Goal: Task Accomplishment & Management: Complete application form

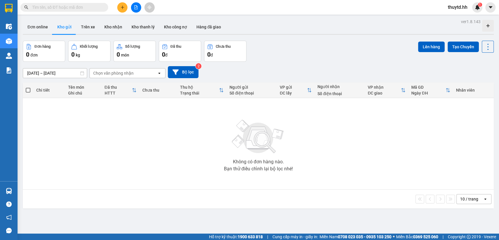
drag, startPoint x: 112, startPoint y: 27, endPoint x: 152, endPoint y: 37, distance: 41.2
click at [114, 28] on button "Kho nhận" at bounding box center [113, 27] width 27 height 14
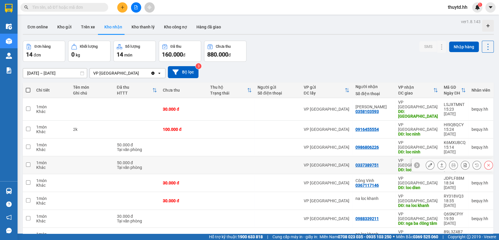
scroll to position [29, 0]
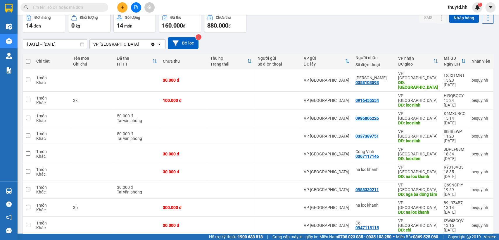
click at [477, 209] on div "100 / trang" at bounding box center [468, 206] width 35 height 11
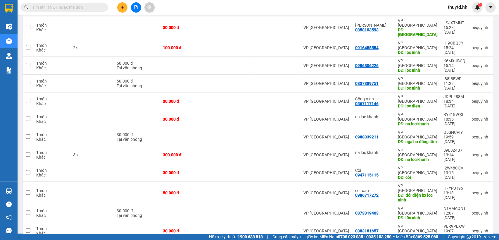
scroll to position [0, 0]
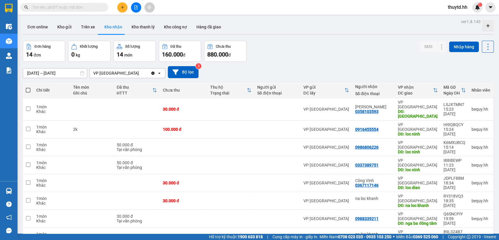
click at [108, 27] on button "Kho nhận" at bounding box center [113, 27] width 27 height 14
click at [85, 26] on button "Trên xe" at bounding box center [87, 27] width 23 height 14
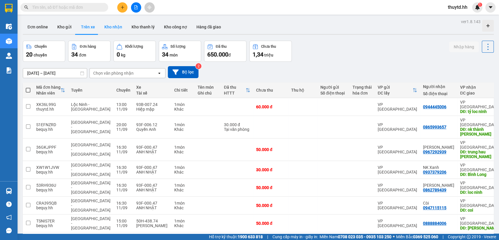
click at [119, 29] on button "Kho nhận" at bounding box center [113, 27] width 27 height 14
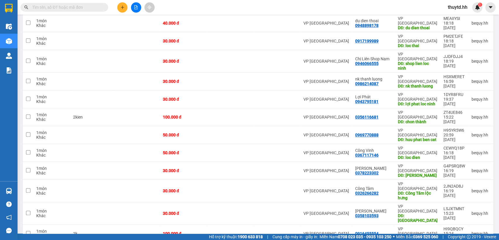
scroll to position [185, 0]
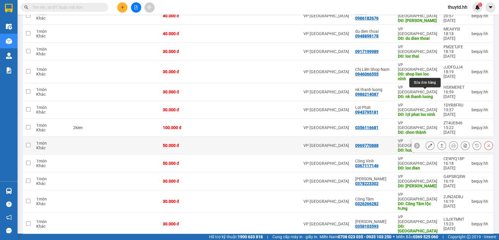
click at [428, 143] on icon at bounding box center [430, 145] width 4 height 4
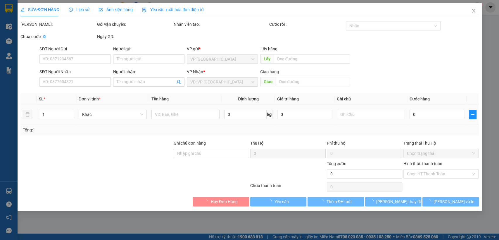
type input "0969770888"
type input "huu phat ben cat"
type input "50.000"
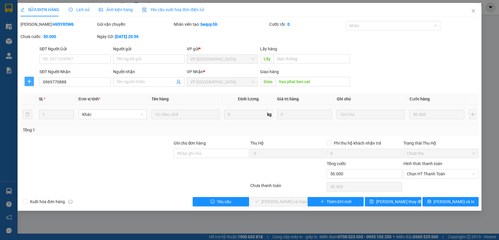
click at [26, 78] on button "button" at bounding box center [29, 81] width 9 height 9
click at [35, 103] on span "Chuyển hoàn" at bounding box center [40, 102] width 24 height 6
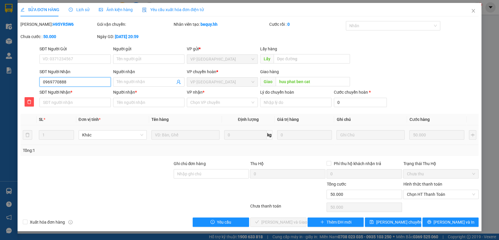
drag, startPoint x: 41, startPoint y: 80, endPoint x: 93, endPoint y: 81, distance: 52.3
click at [93, 81] on input "0969770888" at bounding box center [74, 81] width 71 height 9
paste input "0969770888"
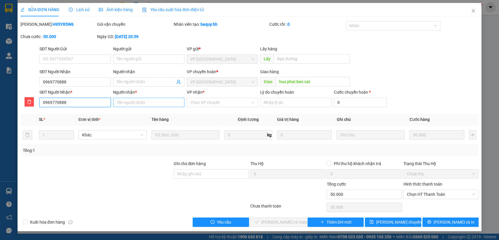
type input "0969770888"
click at [153, 100] on input "Người nhận *" at bounding box center [148, 102] width 71 height 9
type input "huu phat"
click at [213, 104] on input "VP nhận *" at bounding box center [220, 102] width 60 height 9
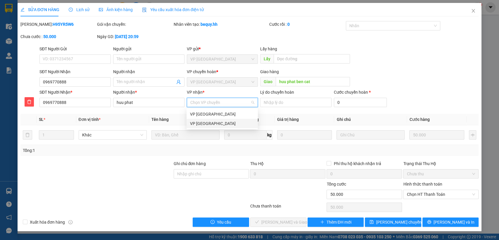
click at [208, 125] on div "VP [GEOGRAPHIC_DATA]" at bounding box center [222, 123] width 64 height 6
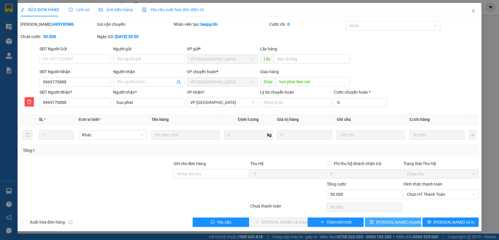
click at [391, 220] on span "[PERSON_NAME] chuyển hoàn" at bounding box center [404, 222] width 56 height 6
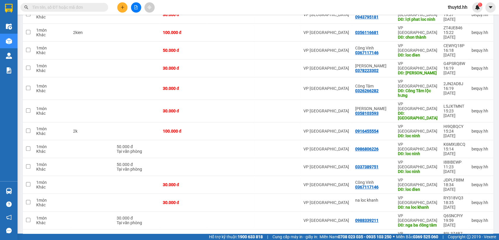
scroll to position [297, 0]
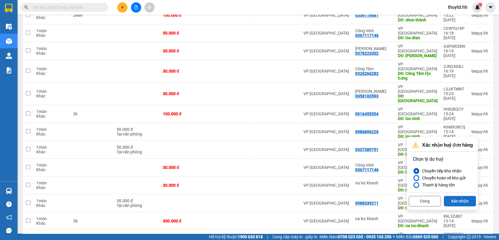
click at [467, 202] on button "Xác nhận" at bounding box center [460, 201] width 32 height 11
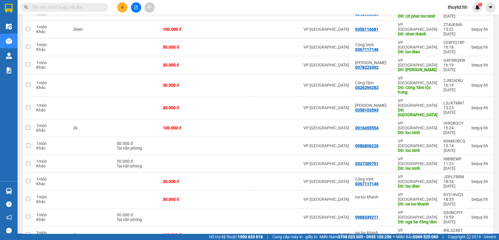
scroll to position [284, 0]
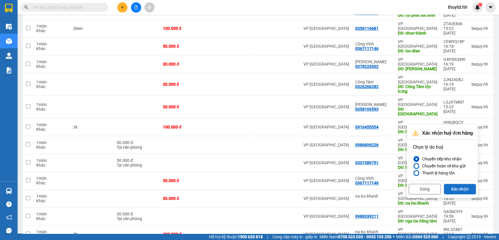
click at [455, 188] on button "Xác nhận" at bounding box center [460, 189] width 32 height 11
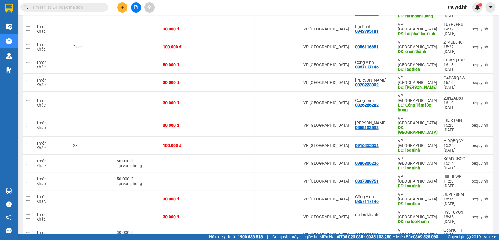
scroll to position [266, 0]
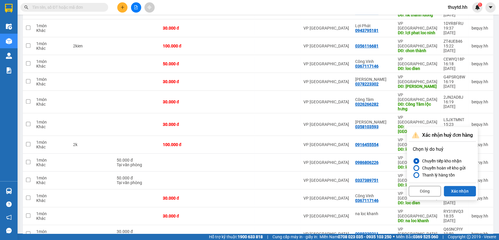
click at [460, 192] on button "Xác nhận" at bounding box center [460, 191] width 32 height 11
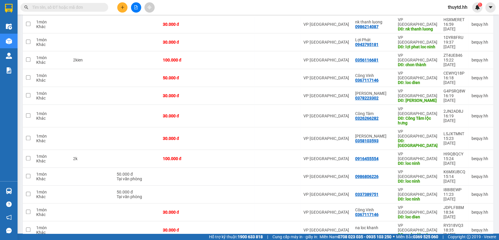
scroll to position [253, 0]
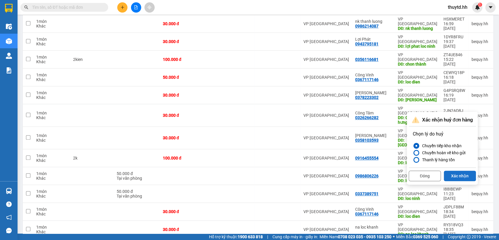
click at [458, 176] on button "Xác nhận" at bounding box center [460, 175] width 32 height 11
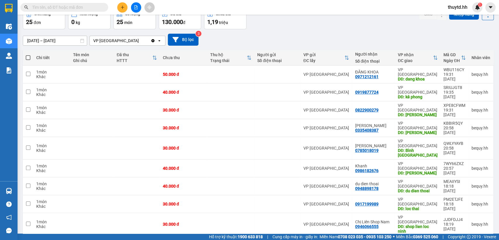
scroll to position [0, 0]
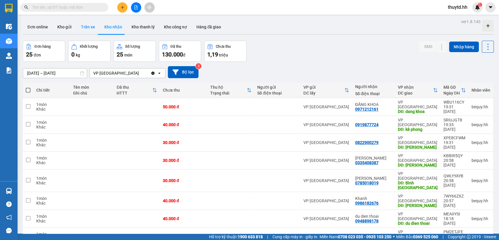
click at [87, 29] on button "Trên xe" at bounding box center [87, 27] width 23 height 14
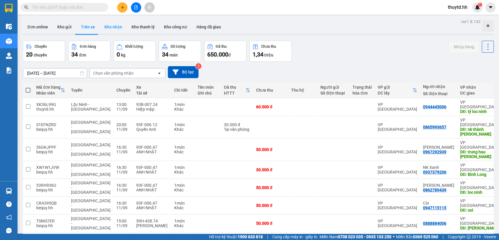
click at [113, 28] on button "Kho nhận" at bounding box center [113, 27] width 27 height 14
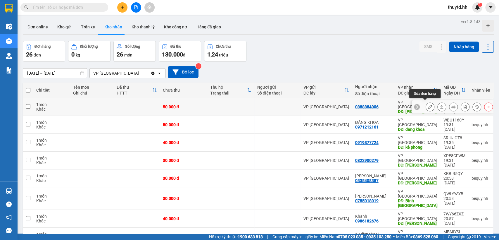
click at [428, 105] on icon at bounding box center [430, 107] width 4 height 4
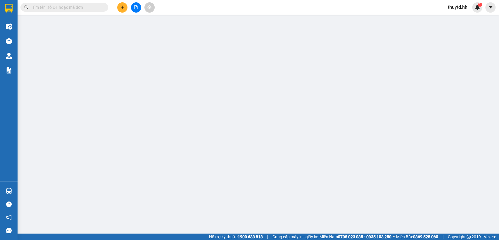
type input "0888884006"
type input "TUYEN BLONG"
type input "50.000"
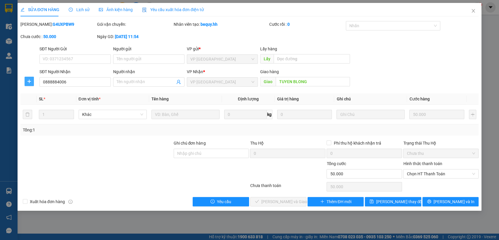
click at [31, 81] on icon "plus" at bounding box center [29, 81] width 5 height 5
click at [35, 101] on span "Chuyển hoàn" at bounding box center [40, 102] width 24 height 6
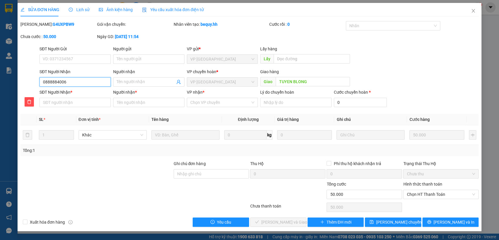
drag, startPoint x: 40, startPoint y: 79, endPoint x: 85, endPoint y: 81, distance: 44.8
click at [85, 81] on input "0888884006" at bounding box center [74, 81] width 71 height 9
paste input "0888884006"
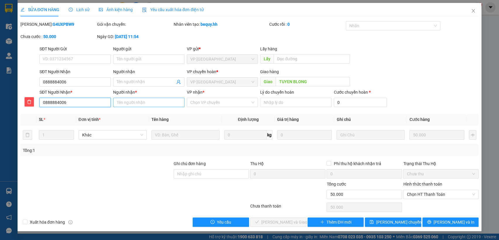
type input "0888884006"
click at [139, 102] on input "Người nhận *" at bounding box center [148, 102] width 71 height 9
type input "tuyen"
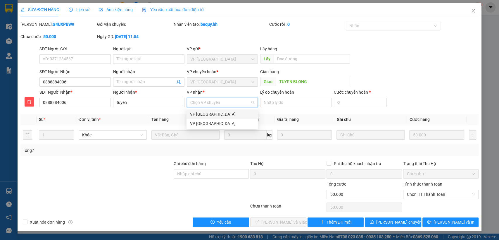
click at [232, 102] on input "VP nhận *" at bounding box center [220, 102] width 60 height 9
click at [210, 125] on div "VP [GEOGRAPHIC_DATA]" at bounding box center [222, 123] width 64 height 6
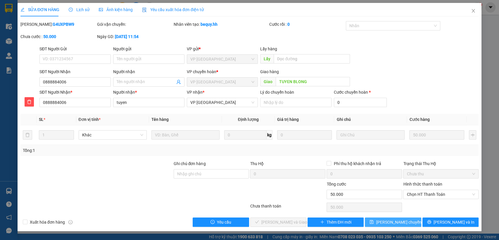
click at [395, 221] on span "[PERSON_NAME] chuyển hoàn" at bounding box center [404, 222] width 56 height 6
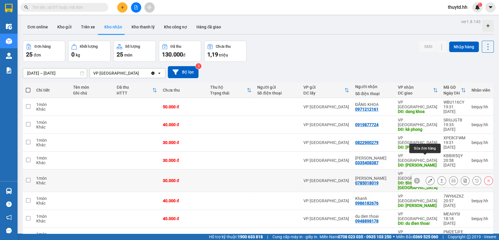
click at [428, 178] on icon at bounding box center [430, 180] width 4 height 4
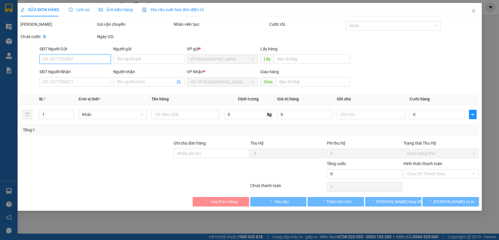
type input "0785018019"
type input "[PERSON_NAME]"
type input "Bình [GEOGRAPHIC_DATA]"
type input "30.000"
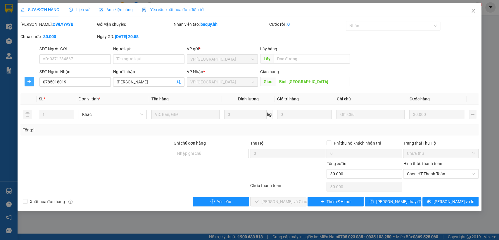
click at [32, 84] on button "button" at bounding box center [29, 81] width 9 height 9
click at [48, 104] on span "Chuyển hoàn" at bounding box center [40, 102] width 24 height 6
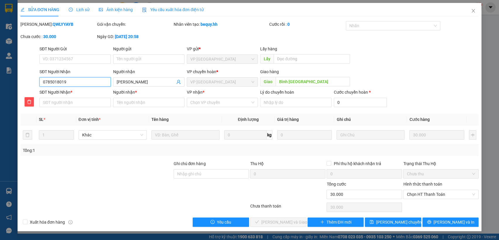
drag, startPoint x: 40, startPoint y: 84, endPoint x: 80, endPoint y: 80, distance: 40.6
click at [80, 80] on input "0785018019" at bounding box center [74, 81] width 71 height 9
paste input "0785018019"
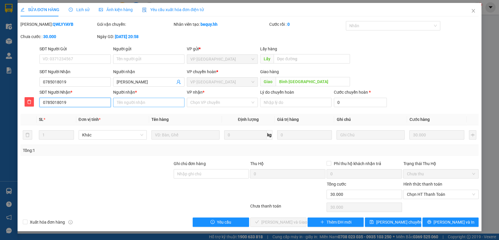
type input "0785018019"
click at [144, 102] on input "Người nhận *" at bounding box center [148, 102] width 71 height 9
type input "[GEOGRAPHIC_DATA]"
click at [221, 103] on input "VP nhận *" at bounding box center [220, 102] width 60 height 9
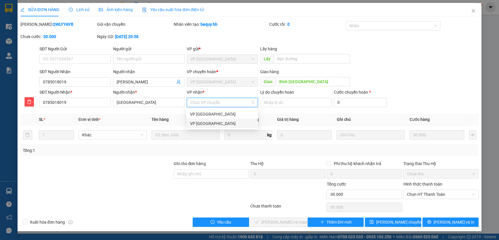
click at [236, 123] on div "VP [GEOGRAPHIC_DATA]" at bounding box center [222, 123] width 64 height 6
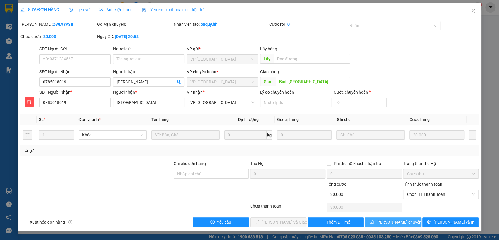
click at [415, 223] on button "[PERSON_NAME] chuyển hoàn" at bounding box center [393, 221] width 56 height 9
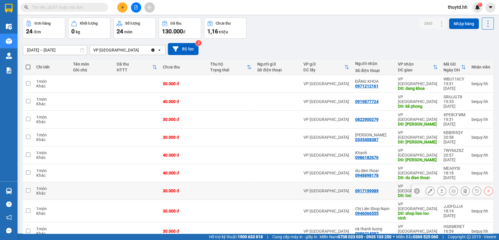
scroll to position [32, 0]
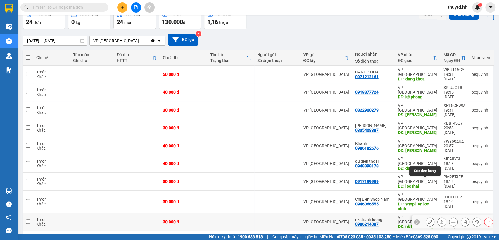
click at [428, 217] on button at bounding box center [430, 222] width 8 height 10
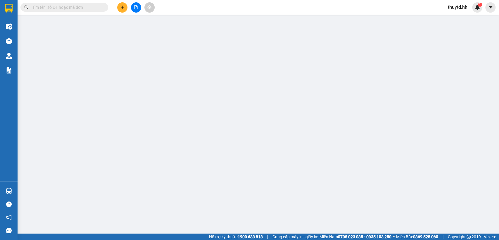
type input "0986214087"
type input "nk thanh luong"
type input "30.000"
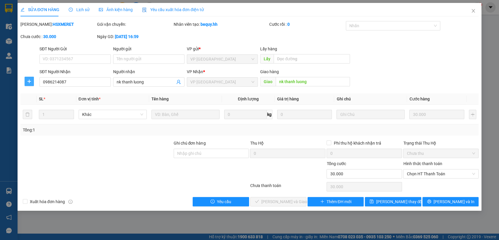
drag, startPoint x: 26, startPoint y: 82, endPoint x: 30, endPoint y: 83, distance: 3.7
click at [26, 82] on span "plus" at bounding box center [29, 81] width 9 height 5
click at [30, 101] on span "Chuyển hoàn" at bounding box center [40, 102] width 24 height 6
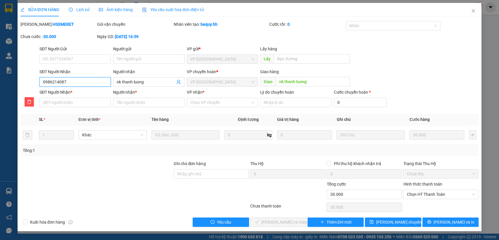
drag, startPoint x: 42, startPoint y: 80, endPoint x: 81, endPoint y: 83, distance: 39.3
click at [81, 83] on input "0986214087" at bounding box center [74, 81] width 71 height 9
paste input "0986214087"
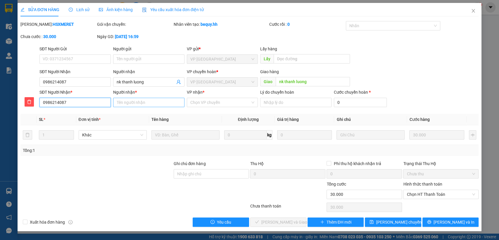
type input "0986214087"
click at [163, 103] on input "Người nhận *" at bounding box center [148, 102] width 71 height 9
type input "nk thanh luong"
click at [232, 101] on input "VP nhận *" at bounding box center [220, 102] width 60 height 9
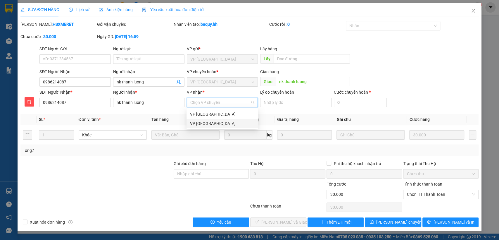
click at [209, 122] on div "VP [GEOGRAPHIC_DATA]" at bounding box center [222, 123] width 64 height 6
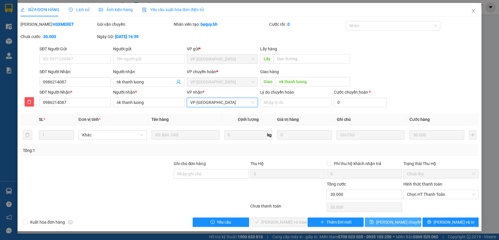
click at [398, 219] on span "[PERSON_NAME] chuyển hoàn" at bounding box center [404, 222] width 56 height 6
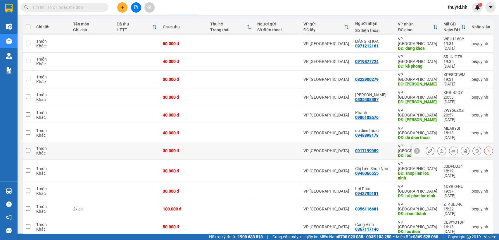
scroll to position [65, 0]
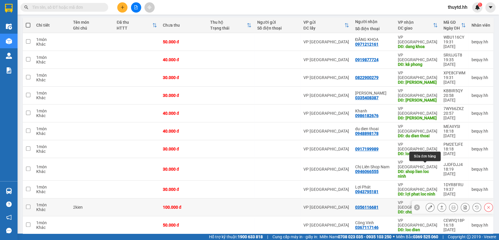
click at [428, 205] on icon at bounding box center [430, 207] width 4 height 4
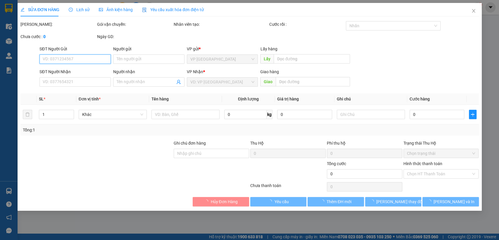
type input "0356116681"
type input "chon thành"
type input "100.000"
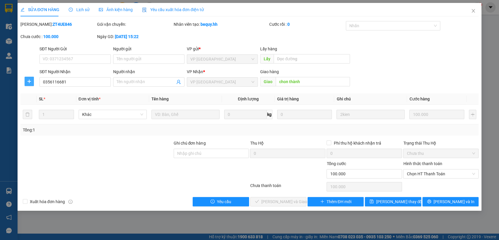
click at [28, 81] on icon "plus" at bounding box center [29, 81] width 4 height 0
click at [34, 101] on span "Chuyển hoàn" at bounding box center [40, 102] width 24 height 6
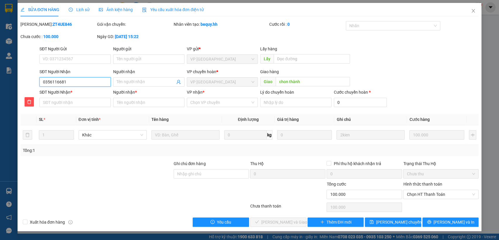
drag, startPoint x: 41, startPoint y: 78, endPoint x: 85, endPoint y: 78, distance: 43.6
click at [85, 78] on input "0356116681" at bounding box center [74, 81] width 71 height 9
paste input "0356116681"
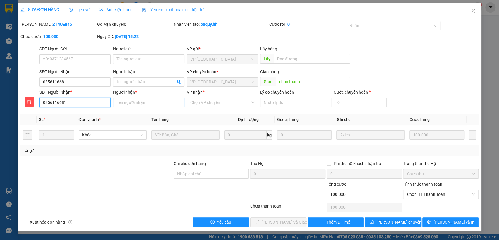
type input "0356116681"
click at [138, 101] on input "Người nhận *" at bounding box center [148, 102] width 71 height 9
type input "[PERSON_NAME]"
click at [229, 105] on input "VP nhận *" at bounding box center [220, 102] width 60 height 9
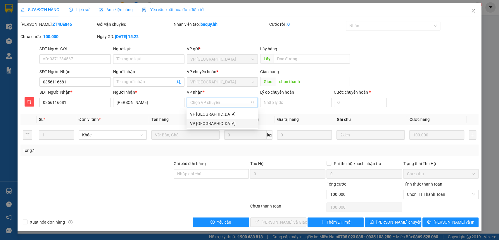
click at [203, 124] on div "VP [GEOGRAPHIC_DATA]" at bounding box center [222, 123] width 64 height 6
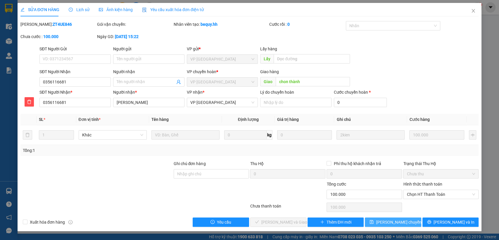
click at [389, 223] on span "[PERSON_NAME] chuyển hoàn" at bounding box center [404, 222] width 56 height 6
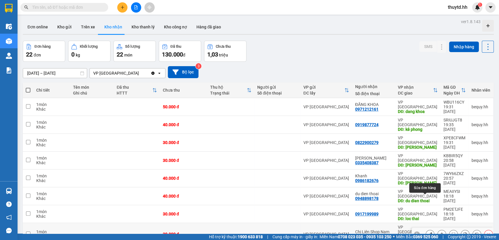
click at [428, 228] on icon at bounding box center [430, 234] width 4 height 4
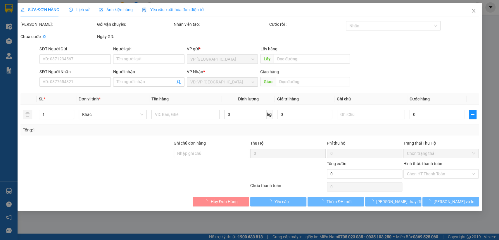
type input "0946066555"
type input "Chị Liên Shop Nam"
type input "shop lien loc ninh"
type input "30.000"
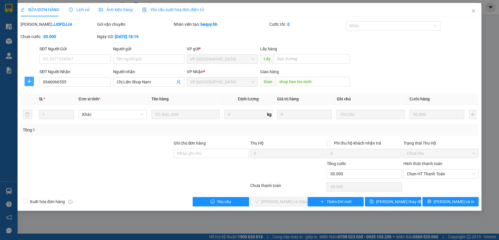
click at [30, 85] on button "button" at bounding box center [29, 81] width 9 height 9
click at [42, 105] on span "Chuyển hoàn" at bounding box center [40, 102] width 24 height 6
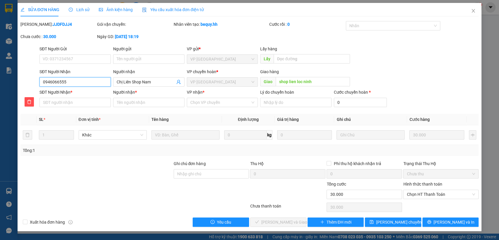
drag, startPoint x: 42, startPoint y: 81, endPoint x: 92, endPoint y: 81, distance: 50.3
click at [92, 81] on input "0946066555" at bounding box center [74, 81] width 71 height 9
paste input "0946066555"
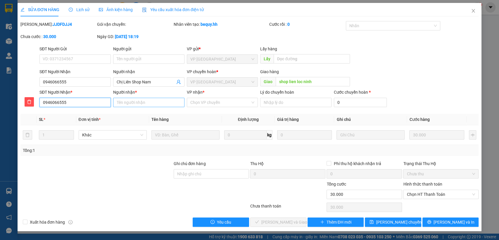
type input "0946066555"
click at [149, 103] on input "Người nhận *" at bounding box center [148, 102] width 71 height 9
type input "chị [PERSON_NAME]"
click at [212, 102] on input "VP nhận *" at bounding box center [220, 102] width 60 height 9
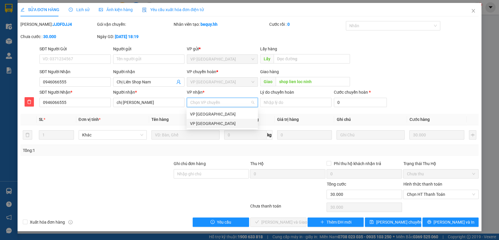
click at [208, 122] on div "VP [GEOGRAPHIC_DATA]" at bounding box center [222, 123] width 64 height 6
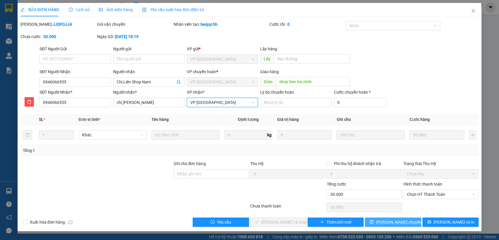
click at [416, 221] on button "[PERSON_NAME] chuyển hoàn" at bounding box center [393, 221] width 56 height 9
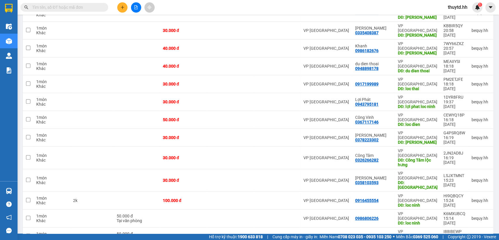
scroll to position [162, 0]
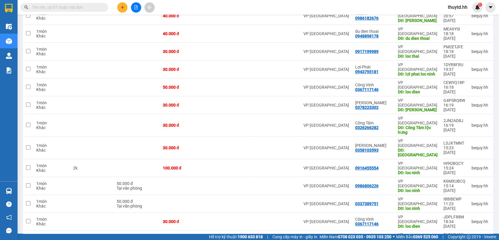
click at [123, 6] on icon "plus" at bounding box center [122, 7] width 4 height 4
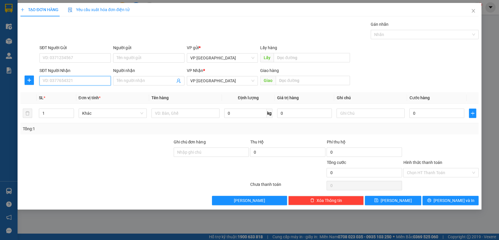
click at [90, 81] on input "SĐT Người Nhận" at bounding box center [74, 80] width 71 height 9
type input "0946066555"
click at [87, 94] on div "0946066555 - [GEOGRAPHIC_DATA]" at bounding box center [76, 92] width 66 height 6
type input "Chị Liên Shop Nam"
type input "shop lien loc ninh"
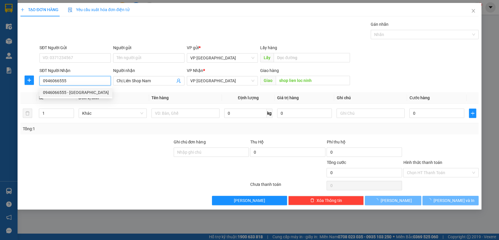
type input "30.000"
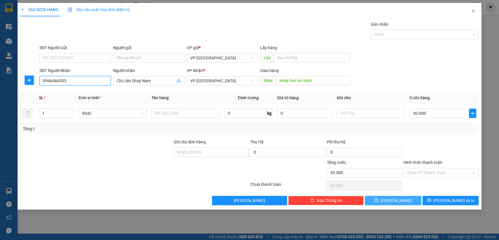
type input "0946066555"
click at [405, 199] on button "[PERSON_NAME]" at bounding box center [393, 200] width 56 height 9
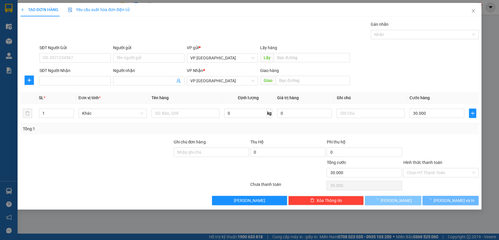
type input "0"
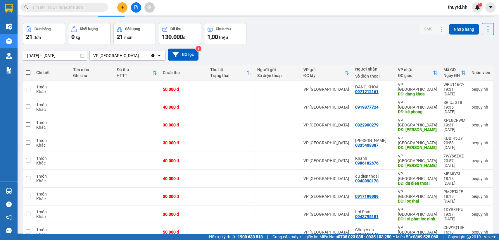
scroll to position [32, 0]
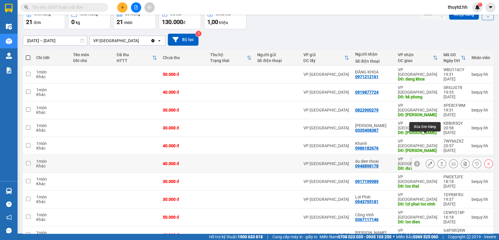
click at [428, 161] on icon at bounding box center [430, 163] width 4 height 4
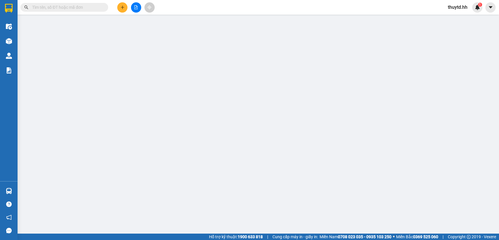
type input "0948898178"
type input "du dien thoai"
type input "40.000"
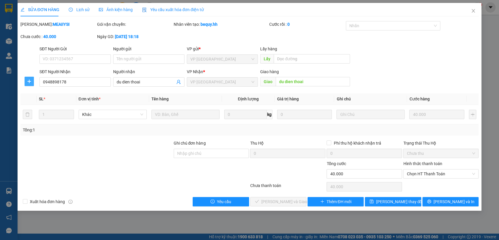
click at [31, 82] on icon "plus" at bounding box center [29, 81] width 5 height 5
click at [35, 102] on span "Chuyển hoàn" at bounding box center [40, 102] width 24 height 6
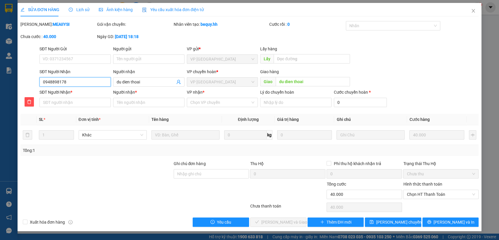
drag, startPoint x: 42, startPoint y: 83, endPoint x: 87, endPoint y: 82, distance: 44.5
click at [87, 82] on input "0948898178" at bounding box center [74, 81] width 71 height 9
paste input "0948898178"
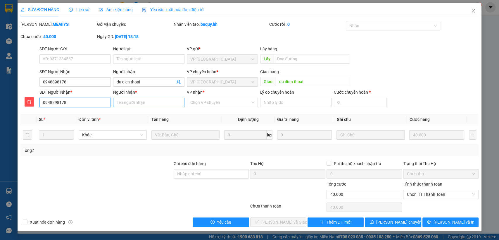
type input "0948898178"
click at [163, 99] on input "Người nhận *" at bounding box center [148, 102] width 71 height 9
type input "du"
click at [232, 96] on div "VP nhận *" at bounding box center [222, 93] width 71 height 9
click at [228, 104] on input "VP nhận *" at bounding box center [220, 102] width 60 height 9
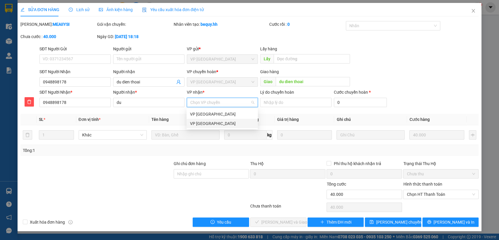
click at [199, 126] on div "VP [GEOGRAPHIC_DATA]" at bounding box center [222, 123] width 64 height 6
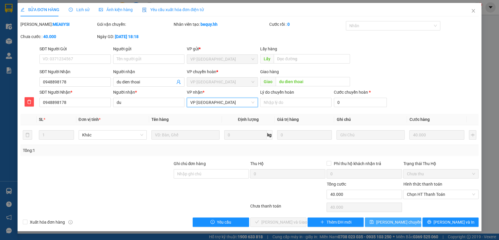
click at [402, 222] on span "[PERSON_NAME] chuyển hoàn" at bounding box center [404, 222] width 56 height 6
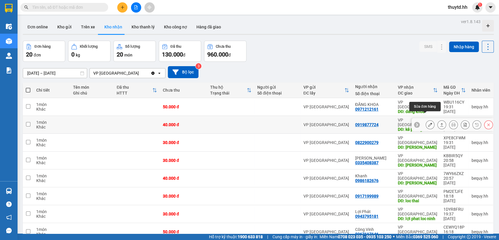
click at [428, 123] on icon at bounding box center [430, 125] width 4 height 4
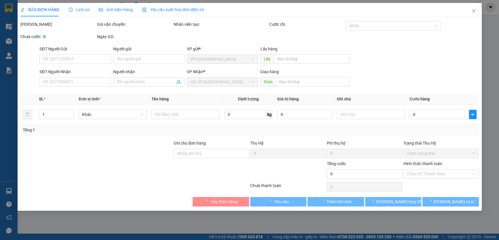
type input "0919877724"
type input "kê phong"
type input "40.000"
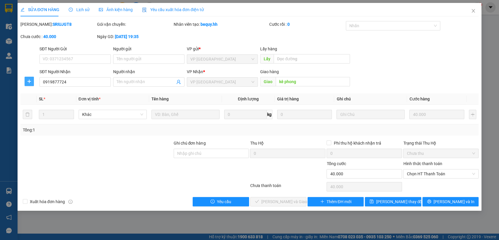
click at [29, 80] on icon "plus" at bounding box center [29, 81] width 5 height 5
click at [38, 101] on span "Chuyển hoàn" at bounding box center [40, 102] width 24 height 6
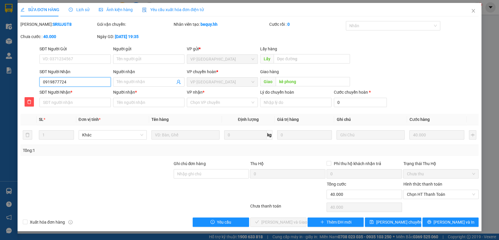
drag, startPoint x: 42, startPoint y: 82, endPoint x: 86, endPoint y: 82, distance: 44.2
click at [86, 82] on input "0919877724" at bounding box center [74, 81] width 71 height 9
paste input "0919877724"
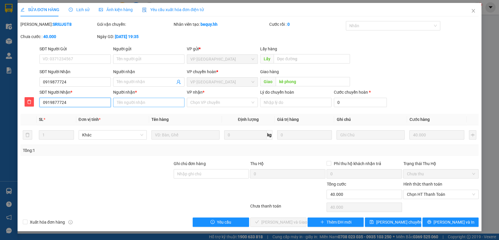
type input "0919877724"
click at [151, 103] on input "Người nhận *" at bounding box center [148, 102] width 71 height 9
type input "ke phong"
click at [227, 101] on input "VP nhận *" at bounding box center [220, 102] width 60 height 9
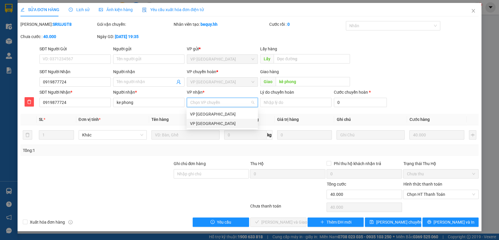
click at [218, 125] on div "VP [GEOGRAPHIC_DATA]" at bounding box center [222, 123] width 64 height 6
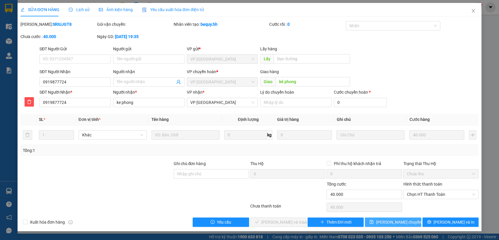
click at [402, 220] on span "[PERSON_NAME] chuyển hoàn" at bounding box center [404, 222] width 56 height 6
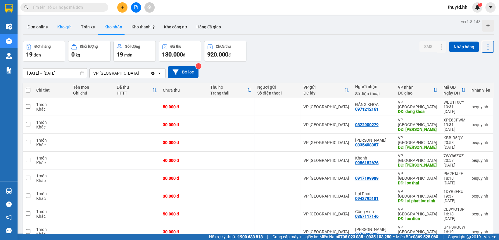
click at [70, 26] on button "Kho gửi" at bounding box center [65, 27] width 24 height 14
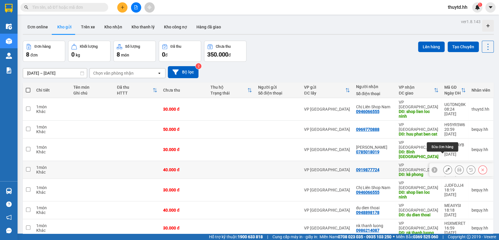
click at [446, 168] on icon at bounding box center [448, 170] width 4 height 4
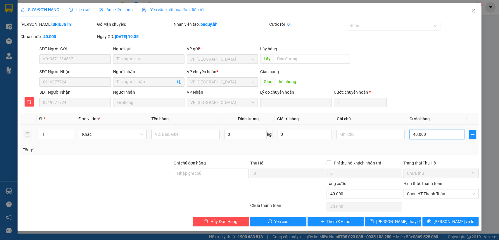
click at [441, 137] on input "40.000" at bounding box center [436, 134] width 55 height 9
type input "7"
type input "70"
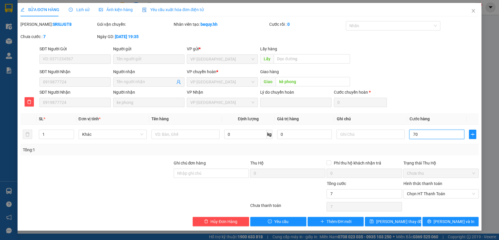
type input "70"
type input "700"
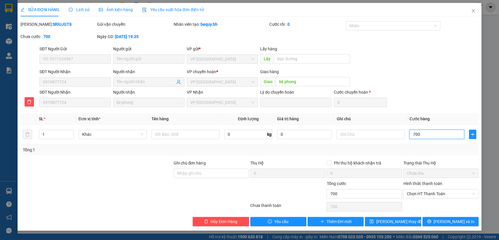
type input "7.000"
type input "70.000"
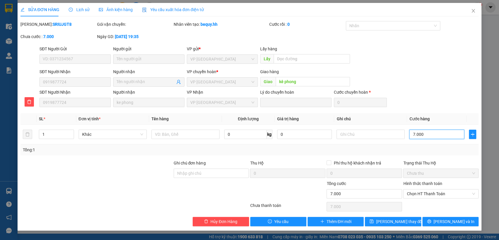
type input "70.000"
click at [398, 219] on span "[PERSON_NAME] thay đổi" at bounding box center [399, 221] width 47 height 6
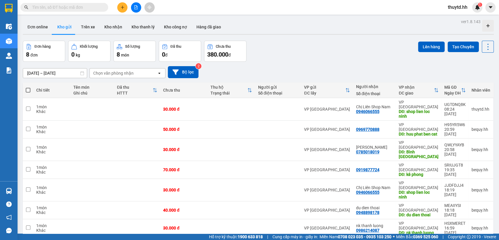
click at [28, 89] on span at bounding box center [28, 90] width 5 height 5
click at [28, 87] on input "checkbox" at bounding box center [28, 87] width 0 height 0
checkbox input "true"
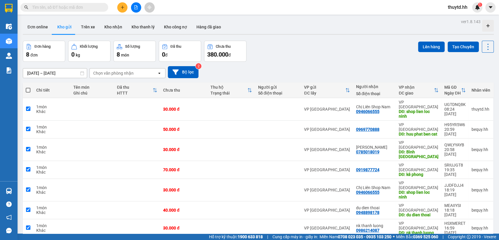
checkbox input "true"
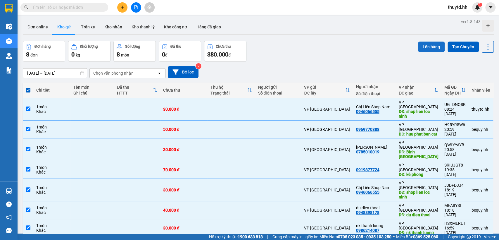
click at [429, 44] on button "Lên hàng" at bounding box center [431, 47] width 27 height 11
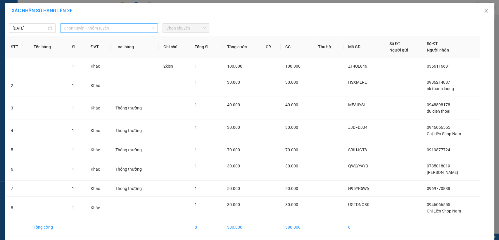
click at [115, 28] on span "Chọn tuyến - nhóm tuyến" at bounding box center [109, 28] width 91 height 9
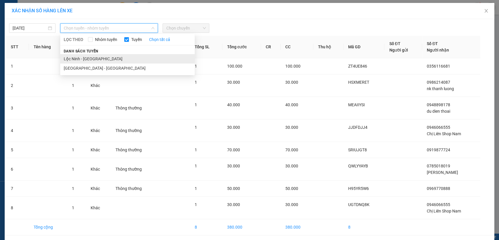
click at [78, 57] on li "Lộc Ninh - [GEOGRAPHIC_DATA]" at bounding box center [127, 58] width 135 height 9
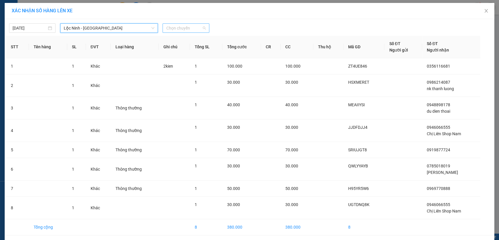
click at [193, 26] on span "Chọn chuyến" at bounding box center [185, 28] width 39 height 9
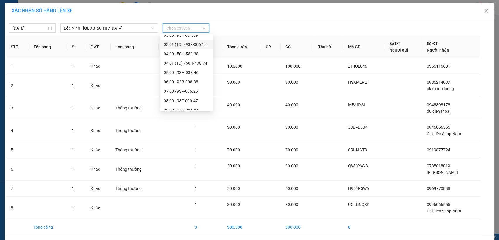
scroll to position [32, 0]
click at [189, 92] on div "08:00 - 93F-000.47" at bounding box center [187, 91] width 46 height 6
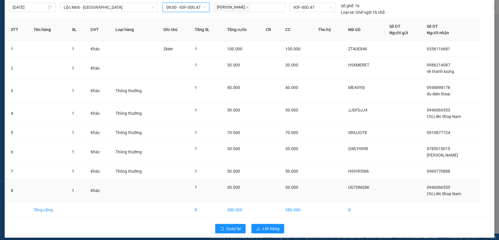
scroll to position [25, 0]
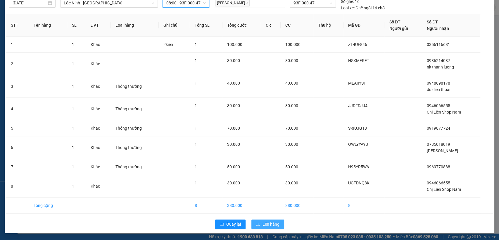
click at [274, 224] on span "Lên hàng" at bounding box center [271, 224] width 17 height 6
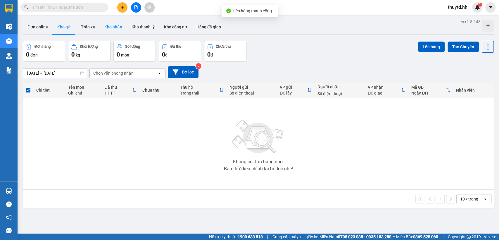
click at [111, 28] on button "Kho nhận" at bounding box center [113, 27] width 27 height 14
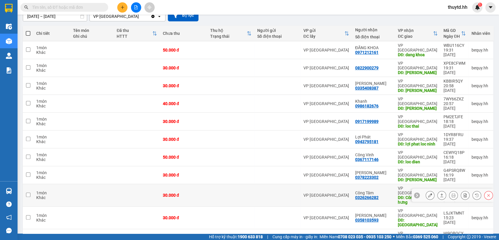
scroll to position [50, 0]
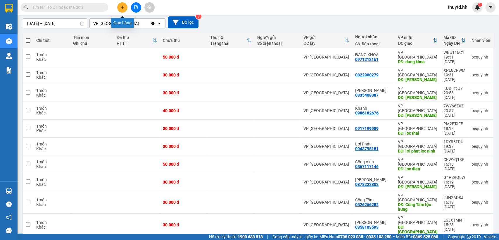
click at [122, 9] on icon "plus" at bounding box center [122, 7] width 4 height 4
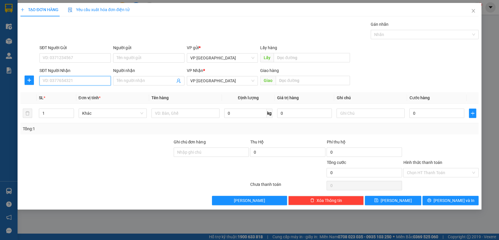
click at [99, 83] on input "SĐT Người Nhận" at bounding box center [74, 80] width 71 height 9
type input "0903017878"
click at [58, 93] on div "0903017878" at bounding box center [75, 92] width 64 height 6
type input "Đất [DEMOGRAPHIC_DATA]"
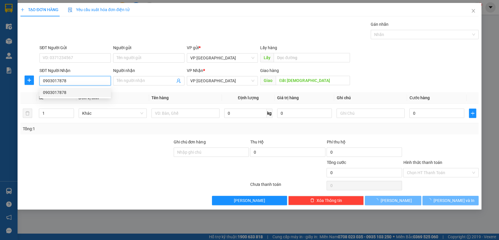
type input "100.000"
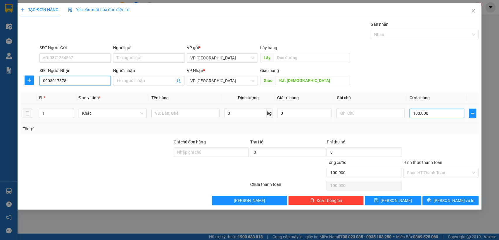
type input "0903017878"
click at [439, 113] on input "100.000" at bounding box center [436, 112] width 55 height 9
type input "5"
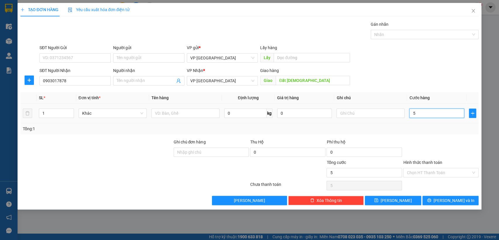
type input "50"
type input "500"
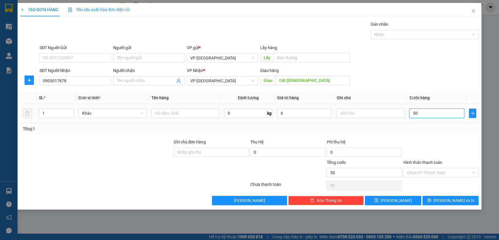
type input "500"
type input "5.000"
type input "50.000"
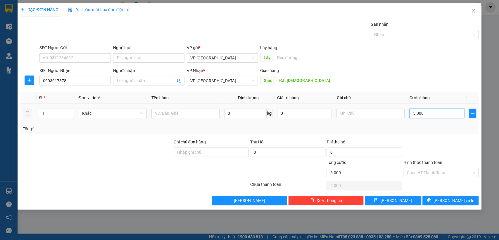
type input "50.000"
click at [398, 202] on span "[PERSON_NAME]" at bounding box center [396, 200] width 31 height 6
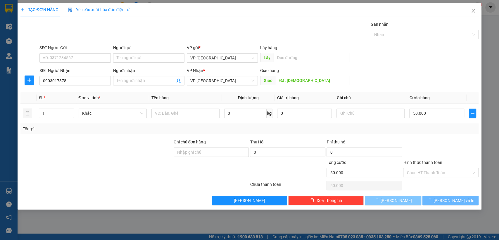
type input "0"
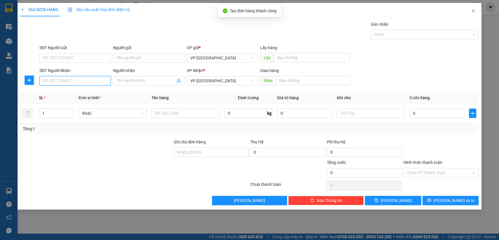
click at [77, 80] on input "SĐT Người Nhận" at bounding box center [74, 80] width 71 height 9
type input "0765460999"
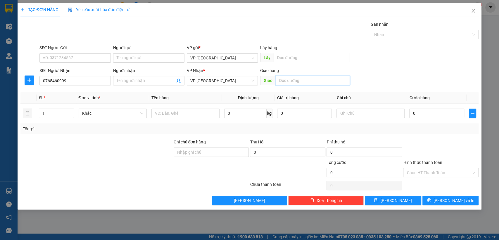
click at [313, 79] on input "text" at bounding box center [313, 80] width 74 height 9
type input "bai xe"
click at [423, 116] on input "0" at bounding box center [436, 112] width 55 height 9
type input "5"
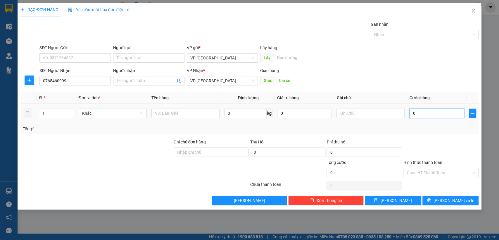
type input "5"
type input "50"
type input "500"
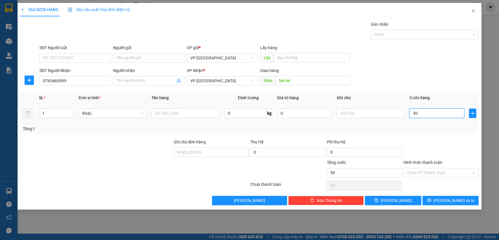
type input "500"
type input "5.000"
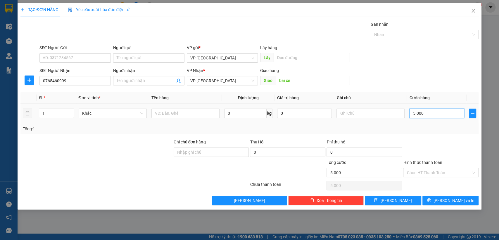
type input "50.000"
click at [402, 198] on button "[PERSON_NAME]" at bounding box center [393, 200] width 56 height 9
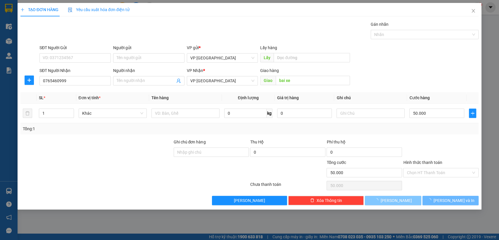
type input "0"
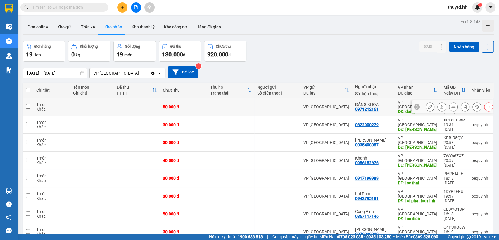
click at [428, 105] on icon at bounding box center [430, 107] width 4 height 4
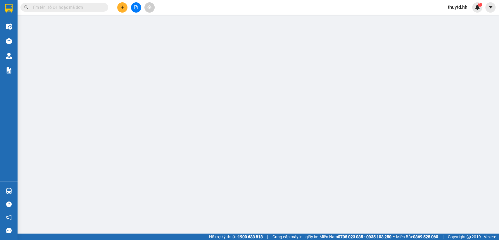
type input "0971212161"
type input "ĐĂNG KHOA"
type input "dang khoa"
type input "50.000"
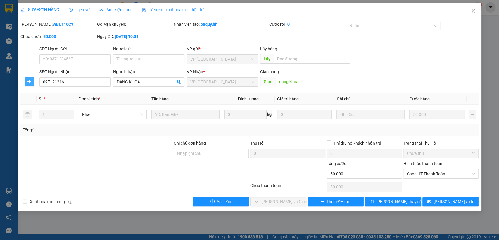
click at [26, 82] on span "plus" at bounding box center [29, 81] width 9 height 5
drag, startPoint x: 43, startPoint y: 102, endPoint x: 46, endPoint y: 80, distance: 21.9
click at [44, 102] on span "Chuyển hoàn" at bounding box center [40, 102] width 24 height 6
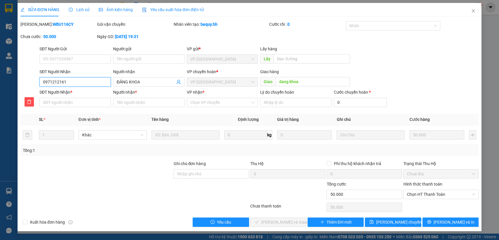
drag, startPoint x: 41, startPoint y: 80, endPoint x: 87, endPoint y: 87, distance: 45.8
click at [89, 86] on input "0971212161" at bounding box center [74, 81] width 71 height 9
paste input "0971212161"
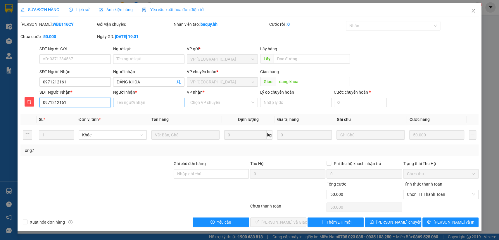
type input "0971212161"
click at [159, 103] on input "Người nhận *" at bounding box center [148, 102] width 71 height 9
type input "dang khoa"
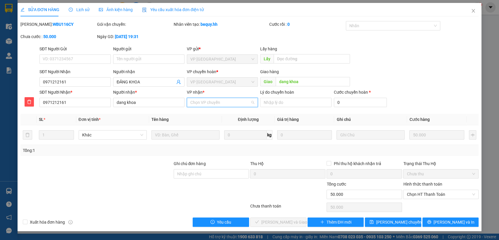
click at [218, 98] on input "VP nhận *" at bounding box center [220, 102] width 60 height 9
click at [205, 125] on div "VP [GEOGRAPHIC_DATA]" at bounding box center [222, 123] width 64 height 6
click at [394, 223] on span "[PERSON_NAME] chuyển hoàn" at bounding box center [404, 222] width 56 height 6
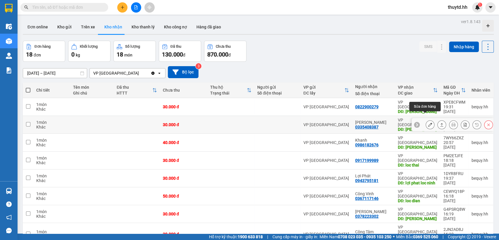
click at [428, 123] on icon at bounding box center [430, 125] width 4 height 4
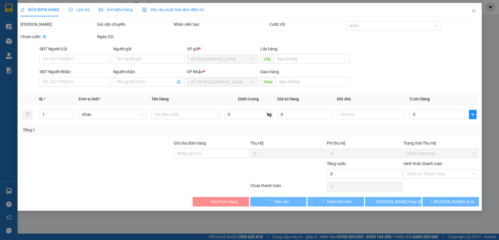
type input "0335408387"
type input "[PERSON_NAME]"
type input "30.000"
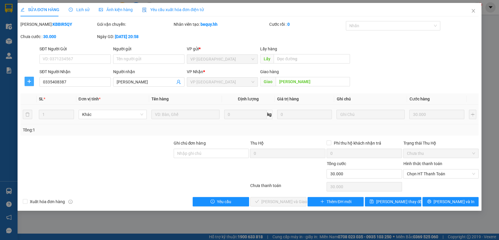
drag, startPoint x: 29, startPoint y: 84, endPoint x: 34, endPoint y: 89, distance: 7.5
click at [30, 85] on button "button" at bounding box center [29, 81] width 9 height 9
click at [37, 104] on span "Chuyển hoàn" at bounding box center [40, 102] width 24 height 6
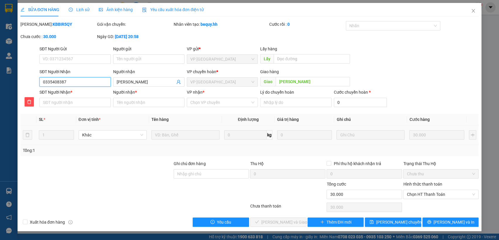
drag, startPoint x: 40, startPoint y: 80, endPoint x: 79, endPoint y: 86, distance: 39.3
click at [79, 86] on input "0335408387" at bounding box center [74, 81] width 71 height 9
paste input "0335408387"
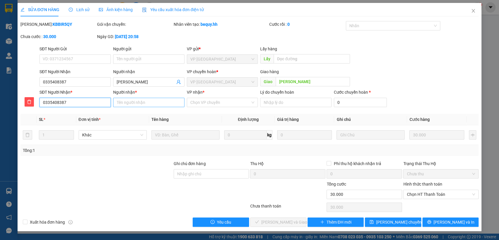
type input "0335408387"
click at [135, 106] on input "Người nhận *" at bounding box center [148, 102] width 71 height 9
type input "[PERSON_NAME]"
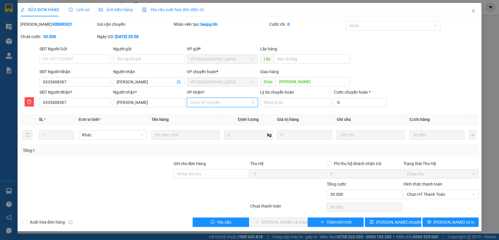
click at [220, 105] on input "VP nhận *" at bounding box center [220, 102] width 60 height 9
click at [207, 123] on div "VP [GEOGRAPHIC_DATA]" at bounding box center [222, 123] width 64 height 6
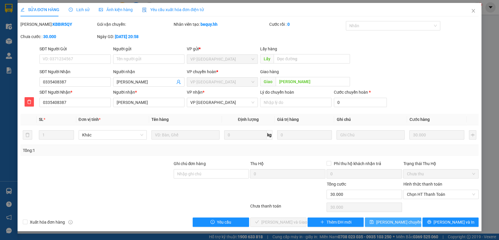
click at [390, 222] on span "[PERSON_NAME] chuyển hoàn" at bounding box center [404, 222] width 56 height 6
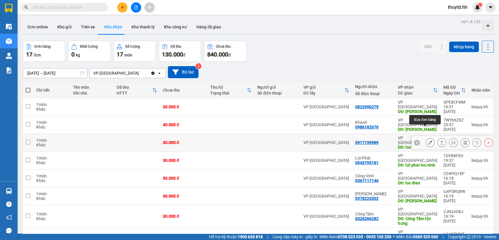
click at [428, 140] on icon at bounding box center [430, 142] width 4 height 4
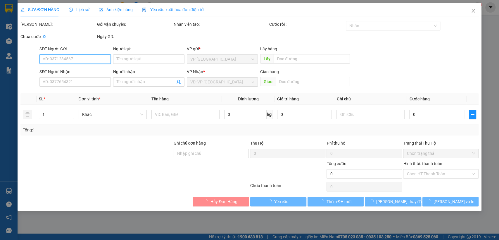
type input "0917199989"
type input "loc thai"
type input "30.000"
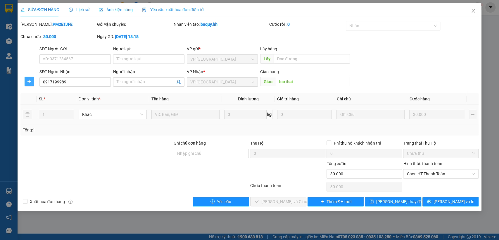
click at [30, 82] on icon "plus" at bounding box center [29, 81] width 5 height 5
click at [34, 102] on span "Chuyển hoàn" at bounding box center [40, 102] width 24 height 6
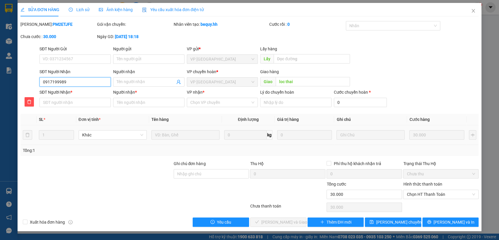
drag, startPoint x: 42, startPoint y: 82, endPoint x: 89, endPoint y: 82, distance: 47.1
click at [89, 82] on input "0917199989" at bounding box center [74, 81] width 71 height 9
paste input "0917199989"
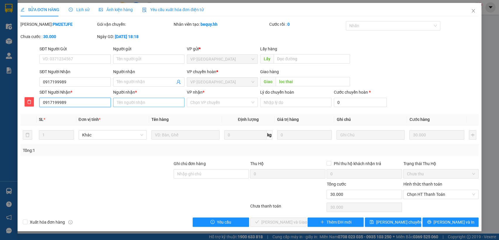
type input "0917199989"
click at [156, 100] on input "Người nhận *" at bounding box center [148, 102] width 71 height 9
type input "loc thai"
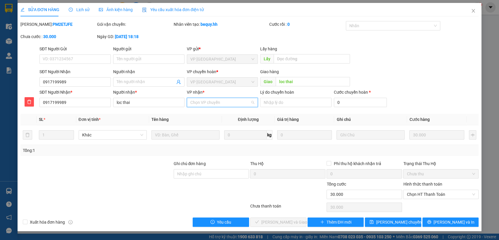
click at [229, 103] on input "VP nhận *" at bounding box center [220, 102] width 60 height 9
click at [204, 123] on div "VP [GEOGRAPHIC_DATA]" at bounding box center [222, 123] width 64 height 6
drag, startPoint x: 385, startPoint y: 225, endPoint x: 386, endPoint y: 222, distance: 3.3
click at [385, 225] on button "[PERSON_NAME] chuyển hoàn" at bounding box center [393, 221] width 56 height 9
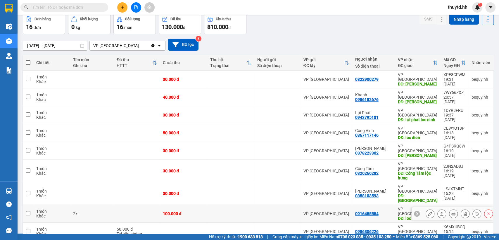
scroll to position [32, 0]
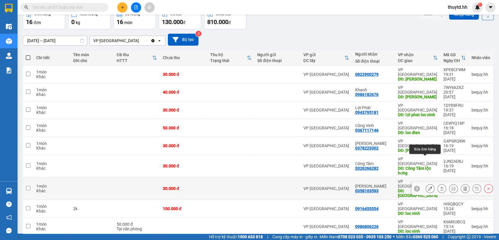
click at [428, 186] on icon at bounding box center [430, 188] width 4 height 4
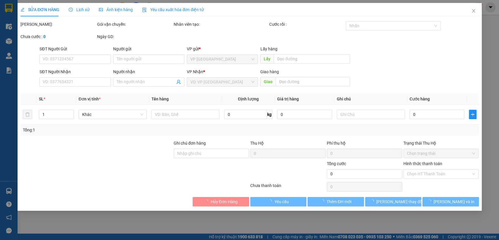
type input "0358103593"
type input "[PERSON_NAME]"
type input "[GEOGRAPHIC_DATA]"
type input "30.000"
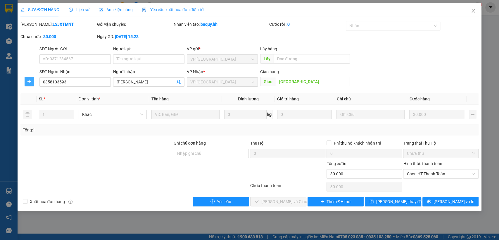
click at [32, 85] on button "button" at bounding box center [29, 81] width 9 height 9
click at [33, 103] on span "Chuyển hoàn" at bounding box center [40, 102] width 24 height 6
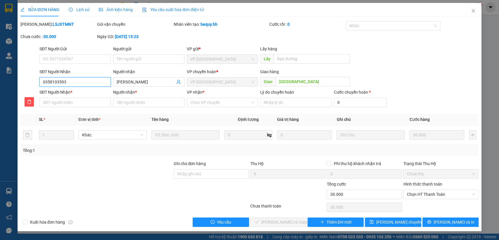
drag, startPoint x: 43, startPoint y: 80, endPoint x: 80, endPoint y: 80, distance: 37.1
click at [80, 80] on input "0358103593" at bounding box center [74, 81] width 71 height 9
paste input "0358103593"
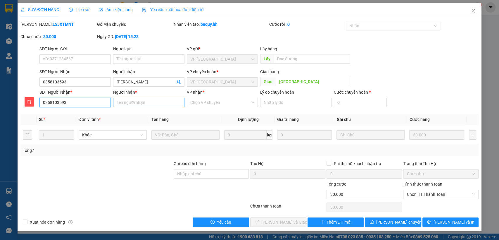
type input "0358103593"
click at [136, 102] on input "Người nhận *" at bounding box center [148, 102] width 71 height 9
type input "ha linh"
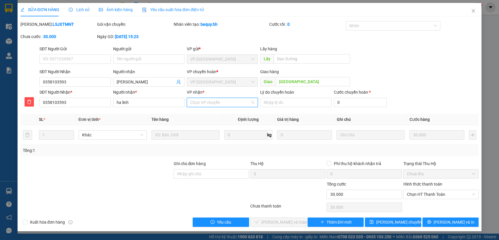
click at [213, 105] on input "VP nhận *" at bounding box center [220, 102] width 60 height 9
click at [209, 122] on div "VP [GEOGRAPHIC_DATA]" at bounding box center [222, 123] width 64 height 6
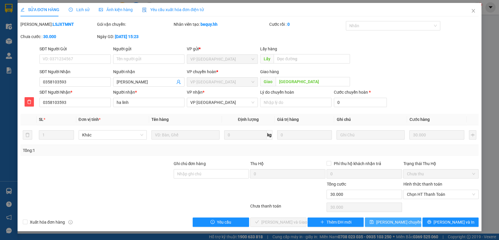
click at [392, 219] on span "[PERSON_NAME] chuyển hoàn" at bounding box center [404, 222] width 56 height 6
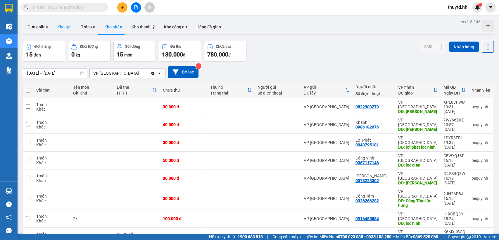
click at [69, 27] on button "Kho gửi" at bounding box center [65, 27] width 24 height 14
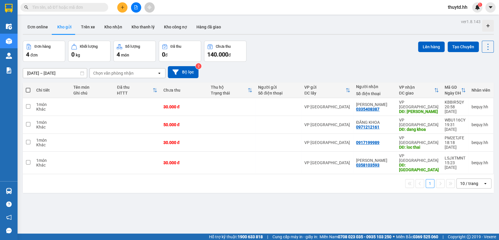
click at [28, 91] on span at bounding box center [28, 90] width 5 height 5
click at [28, 87] on input "checkbox" at bounding box center [28, 87] width 0 height 0
checkbox input "true"
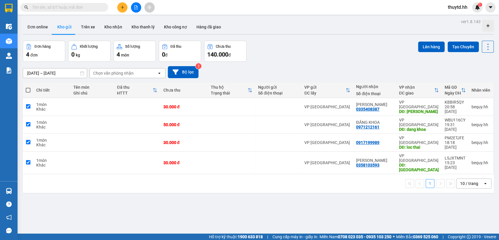
checkbox input "true"
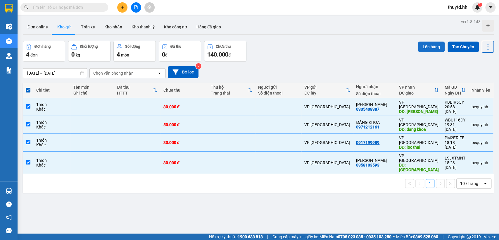
click at [426, 44] on button "Lên hàng" at bounding box center [431, 47] width 27 height 11
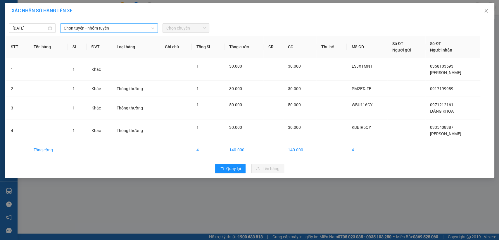
click at [113, 27] on span "Chọn tuyến - nhóm tuyến" at bounding box center [109, 28] width 91 height 9
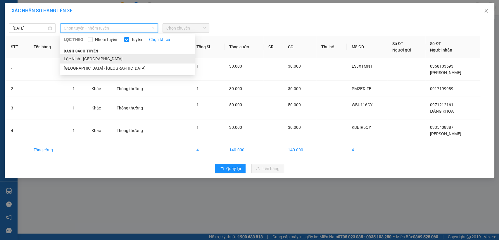
click at [82, 60] on li "Lộc Ninh - [GEOGRAPHIC_DATA]" at bounding box center [127, 58] width 135 height 9
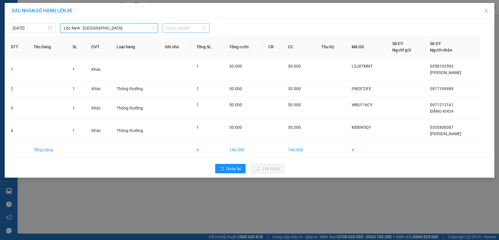
click at [199, 26] on span "Chọn chuyến" at bounding box center [185, 28] width 39 height 9
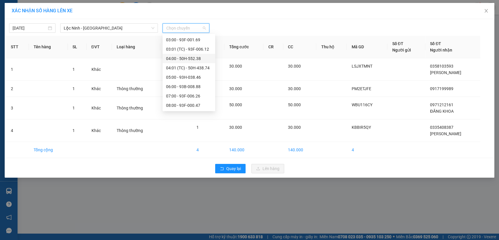
scroll to position [65, 0]
click at [181, 76] on div "10:00 - 50F-012.93" at bounding box center [189, 78] width 46 height 6
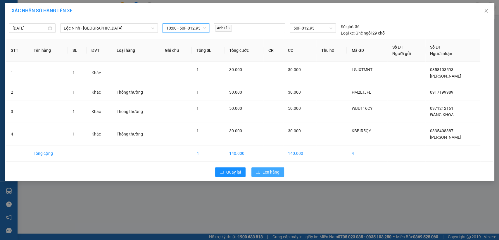
click at [273, 171] on span "Lên hàng" at bounding box center [271, 172] width 17 height 6
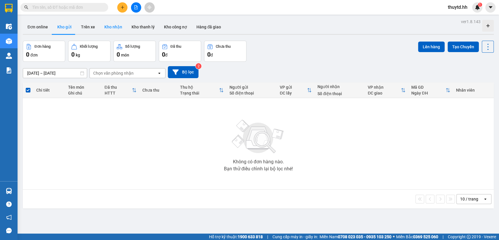
click at [112, 28] on button "Kho nhận" at bounding box center [113, 27] width 27 height 14
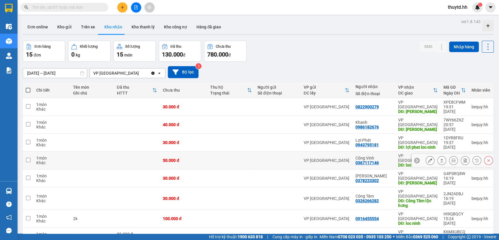
scroll to position [65, 0]
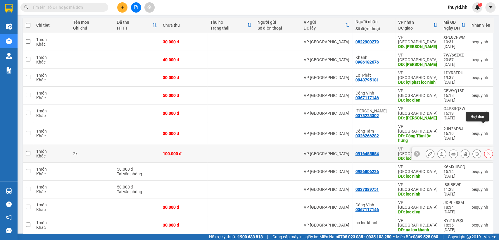
click at [486, 149] on button at bounding box center [489, 154] width 8 height 10
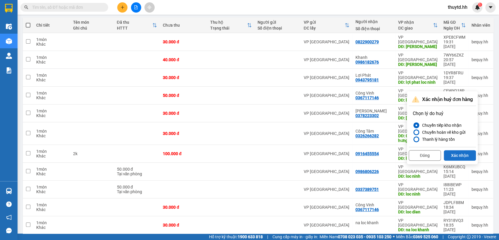
click at [462, 156] on button "Xác nhận" at bounding box center [460, 155] width 32 height 11
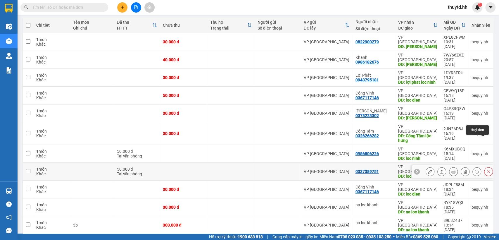
click at [487, 169] on icon at bounding box center [489, 171] width 4 height 4
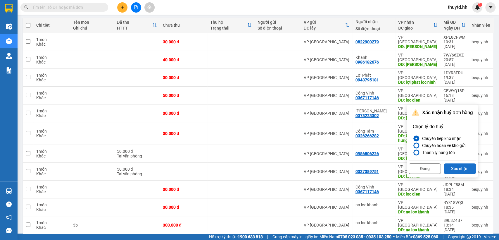
click at [466, 167] on button "Xác nhận" at bounding box center [460, 168] width 32 height 11
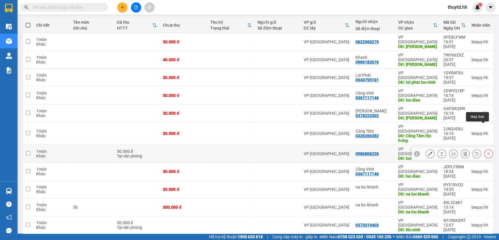
click at [486, 149] on button at bounding box center [489, 154] width 8 height 10
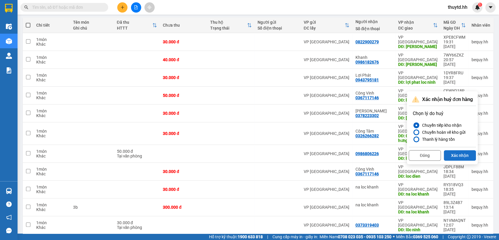
click at [468, 155] on button "Xác nhận" at bounding box center [460, 155] width 32 height 11
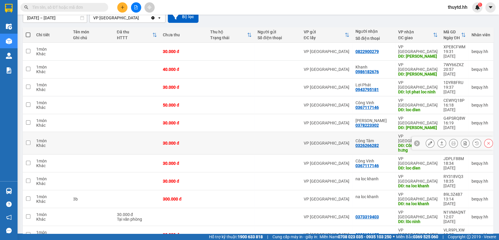
scroll to position [23, 0]
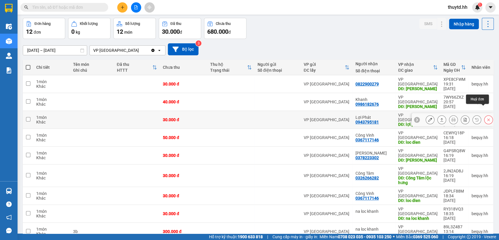
click at [487, 118] on icon at bounding box center [489, 120] width 4 height 4
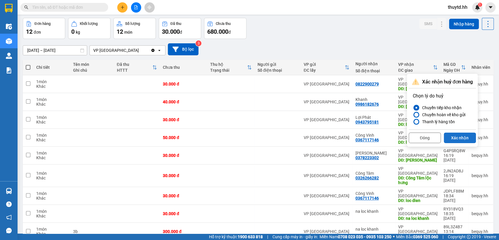
click at [460, 138] on button "Xác nhận" at bounding box center [460, 137] width 32 height 11
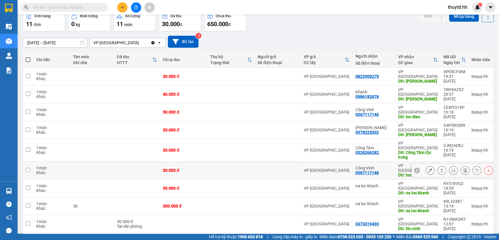
scroll to position [37, 0]
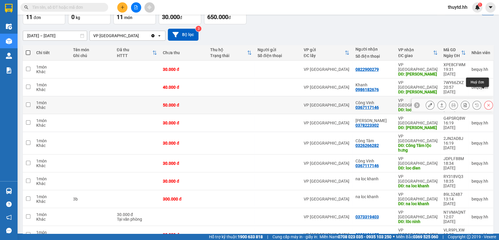
click at [485, 100] on button at bounding box center [489, 105] width 8 height 10
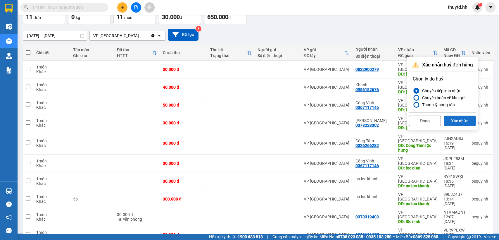
click at [472, 123] on button "Xác nhận" at bounding box center [460, 121] width 32 height 11
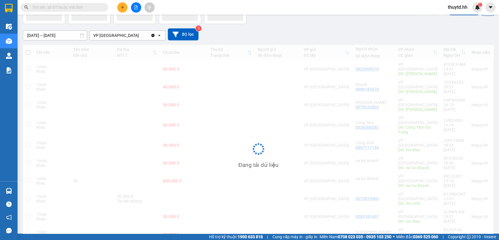
scroll to position [27, 0]
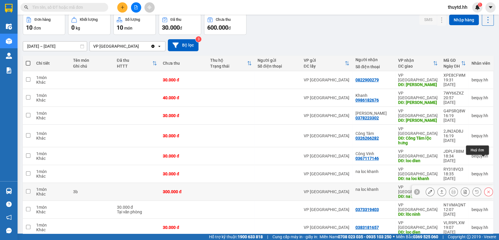
click at [486, 187] on div at bounding box center [488, 191] width 9 height 9
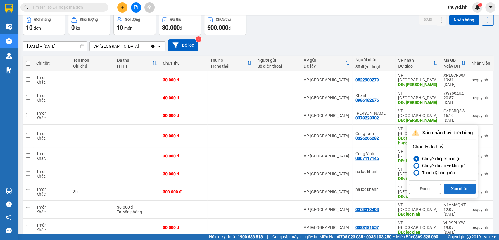
click at [458, 186] on button "Xác nhận" at bounding box center [460, 188] width 32 height 11
